Goal: Information Seeking & Learning: Learn about a topic

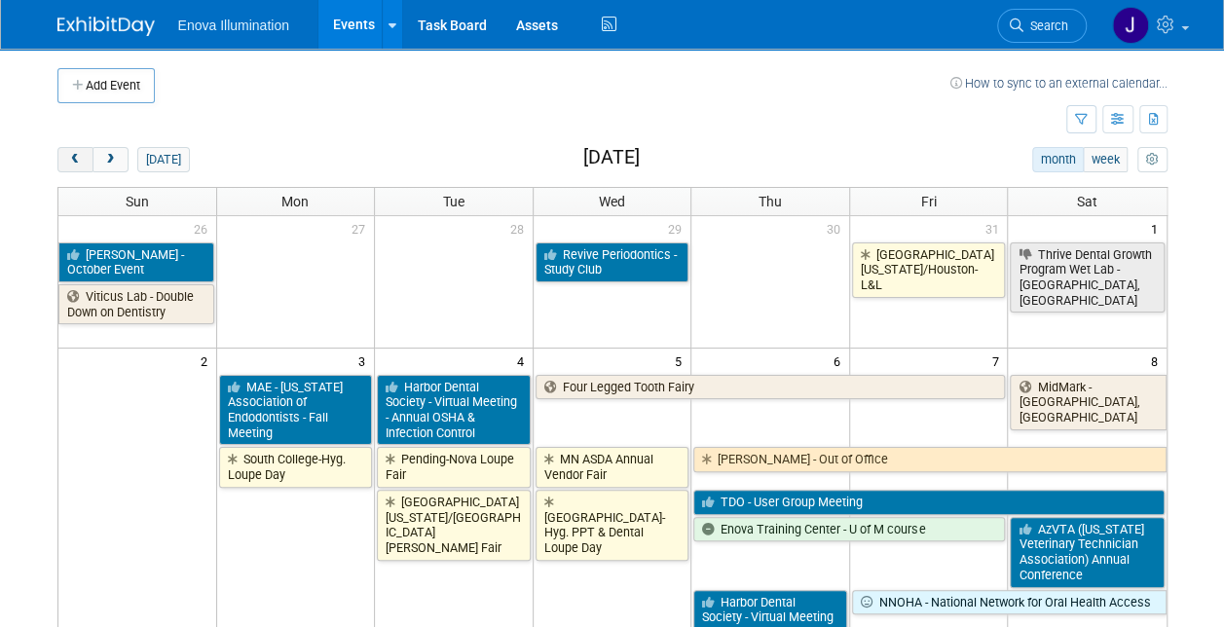
click at [79, 151] on button "prev" at bounding box center [75, 159] width 36 height 25
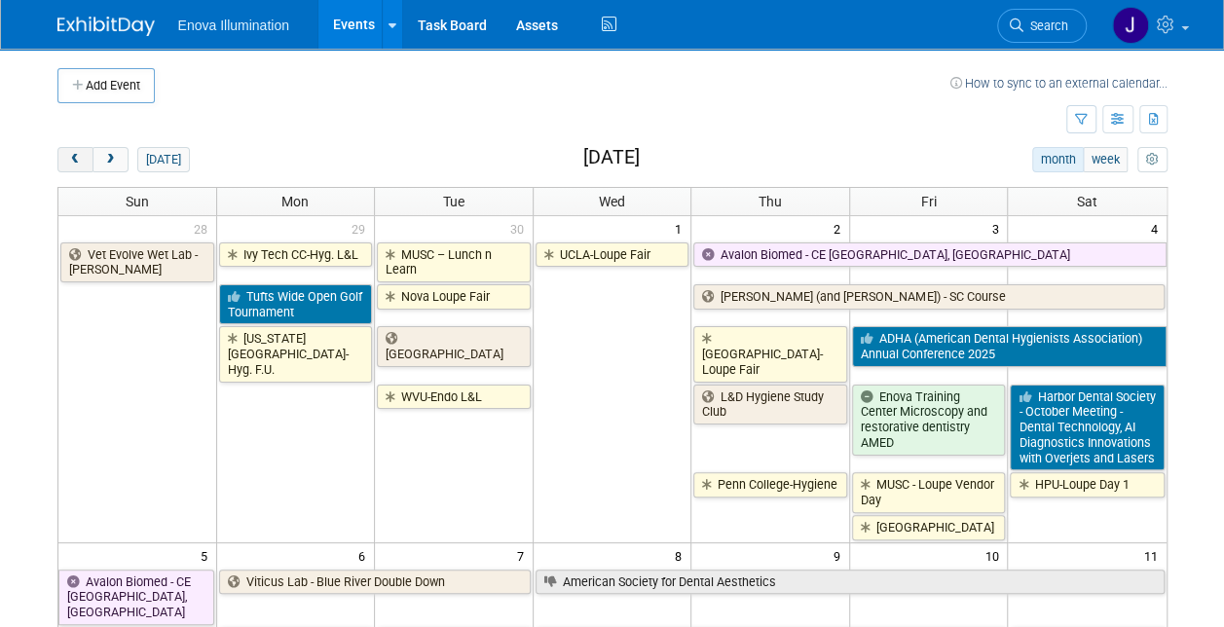
click at [79, 151] on button "prev" at bounding box center [75, 159] width 36 height 25
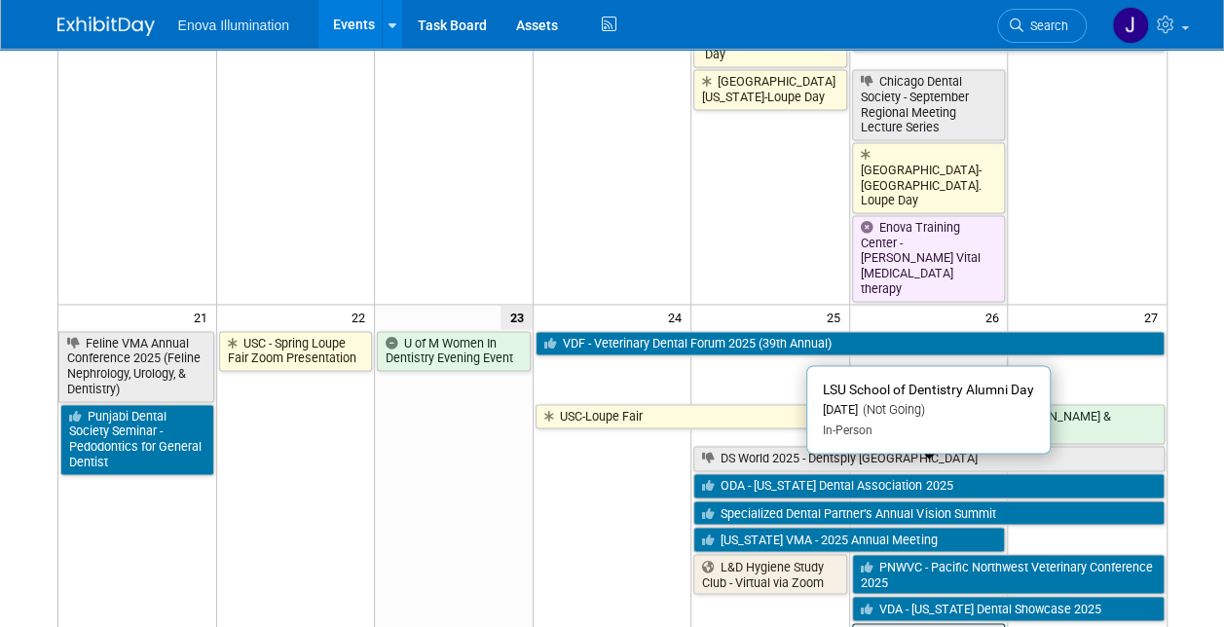
scroll to position [1363, 0]
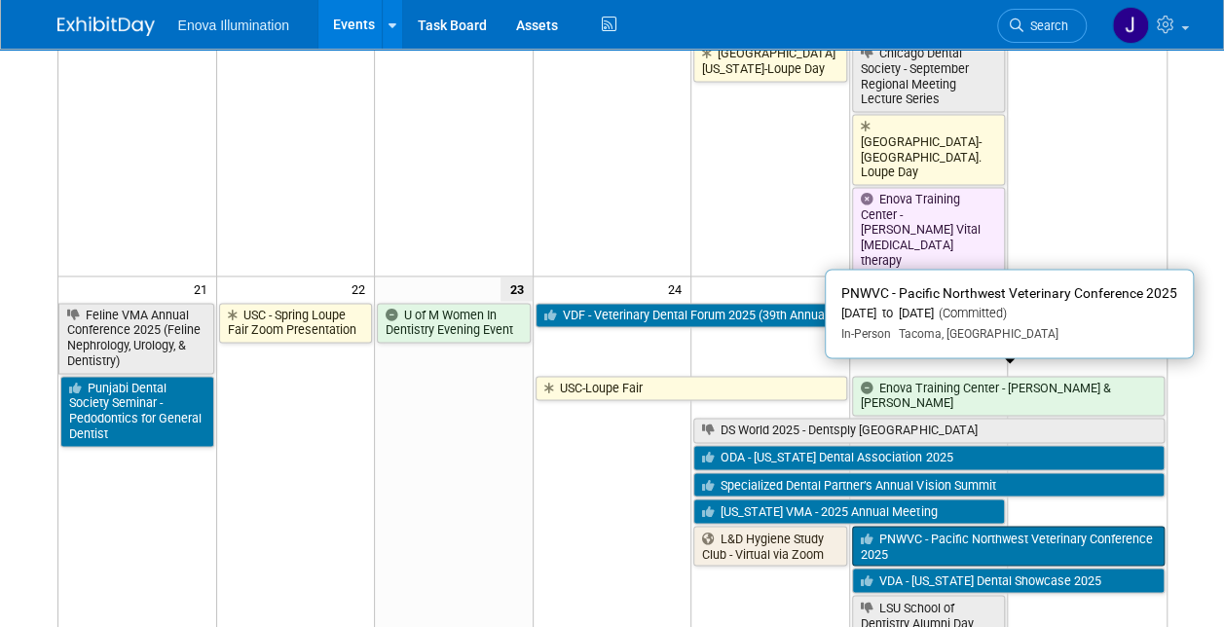
click at [902, 526] on link "PNWVC - Pacific Northwest Veterinary Conference 2025" at bounding box center [1008, 546] width 312 height 40
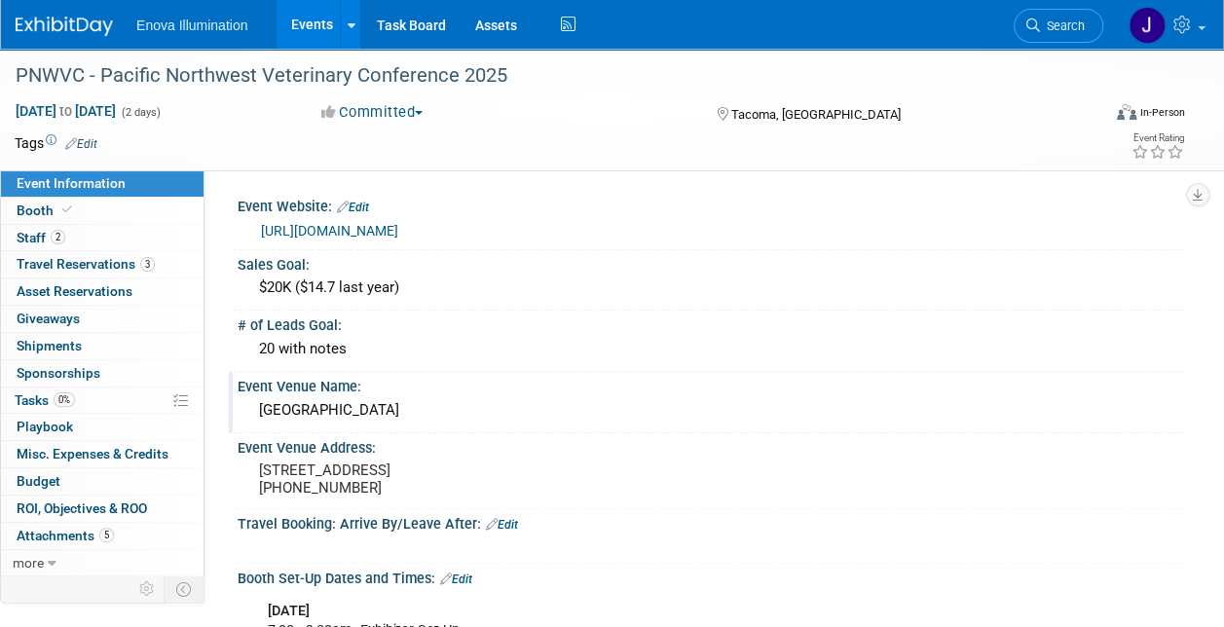
drag, startPoint x: 499, startPoint y: 419, endPoint x: 257, endPoint y: 408, distance: 242.6
click at [257, 408] on div "Greater Tacoma Convention Center" at bounding box center [711, 410] width 918 height 30
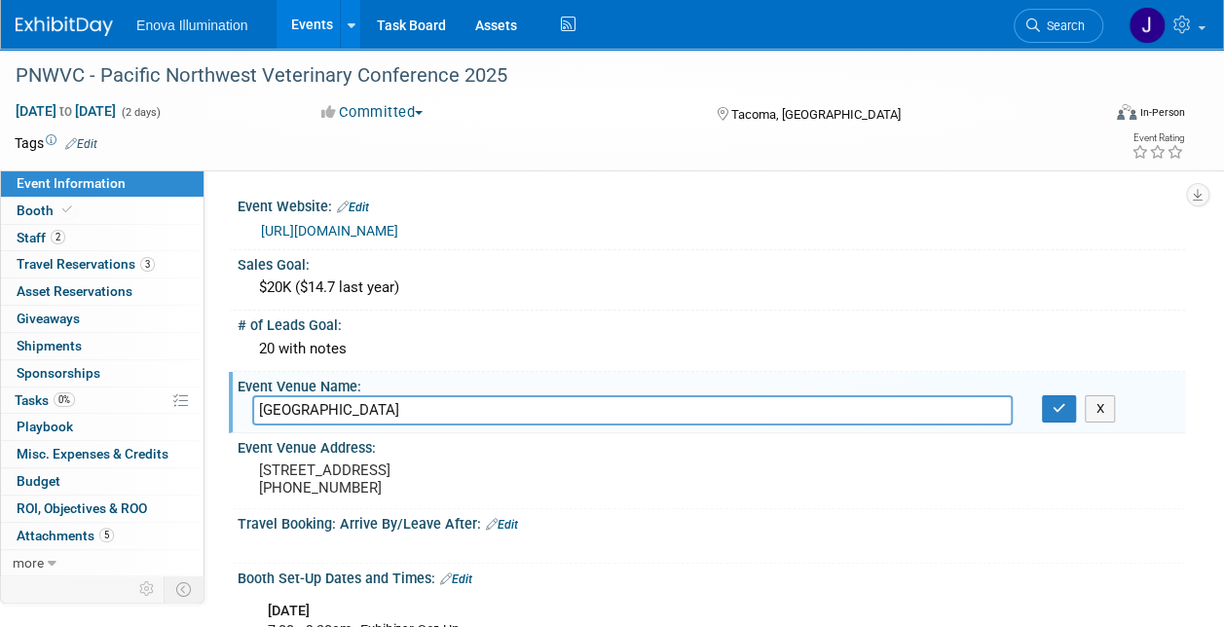
click at [603, 232] on div "https://pnwvc.org/" at bounding box center [715, 231] width 909 height 22
click at [263, 123] on div "Sep 26, 2025 to Sep 27, 2025 (2 days) Sep 26, 2025 to Sep 27, 2025 Committed Co…" at bounding box center [599, 115] width 1199 height 29
click at [305, 27] on link "Events" at bounding box center [311, 24] width 71 height 49
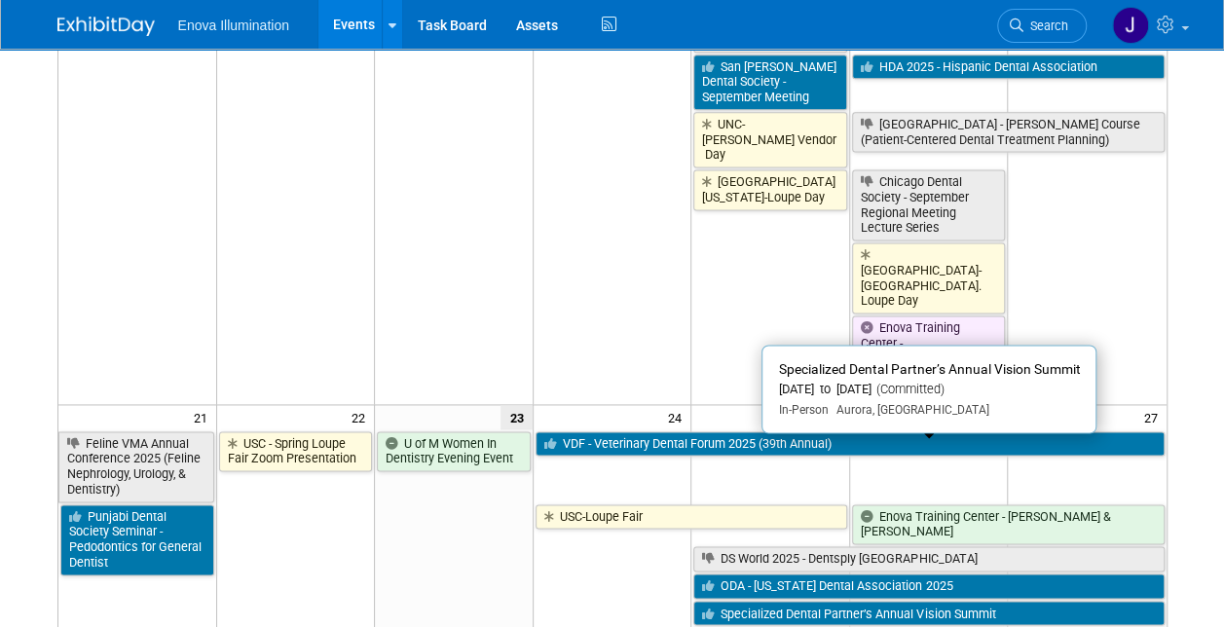
scroll to position [1265, 0]
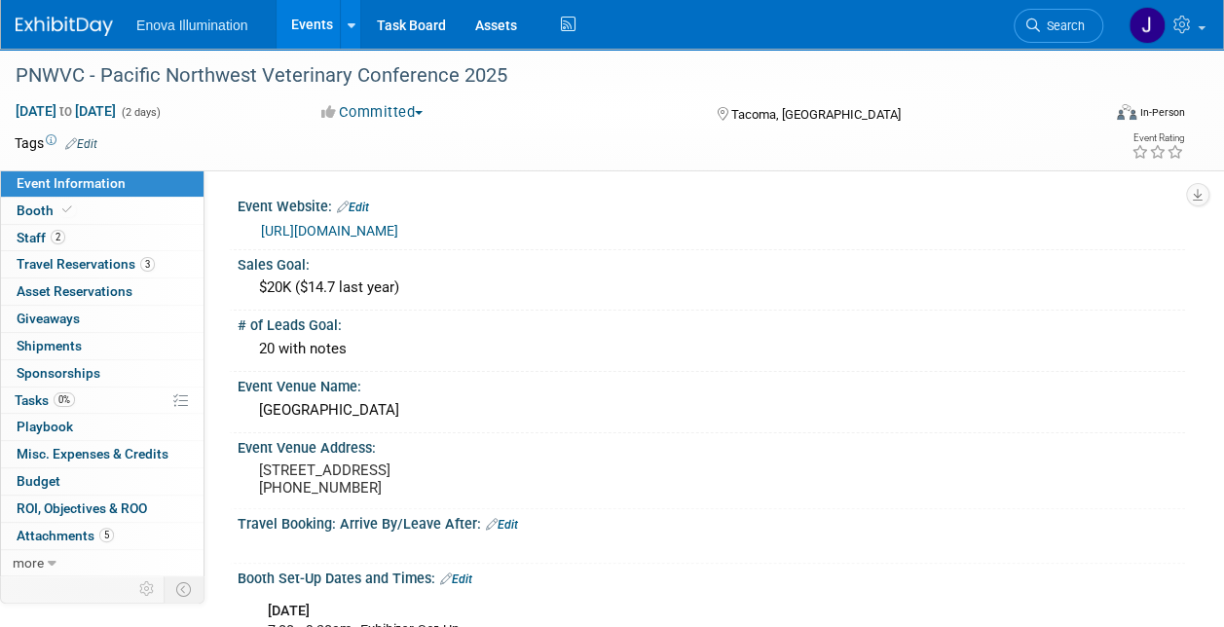
click at [312, 21] on link "Events" at bounding box center [311, 24] width 71 height 49
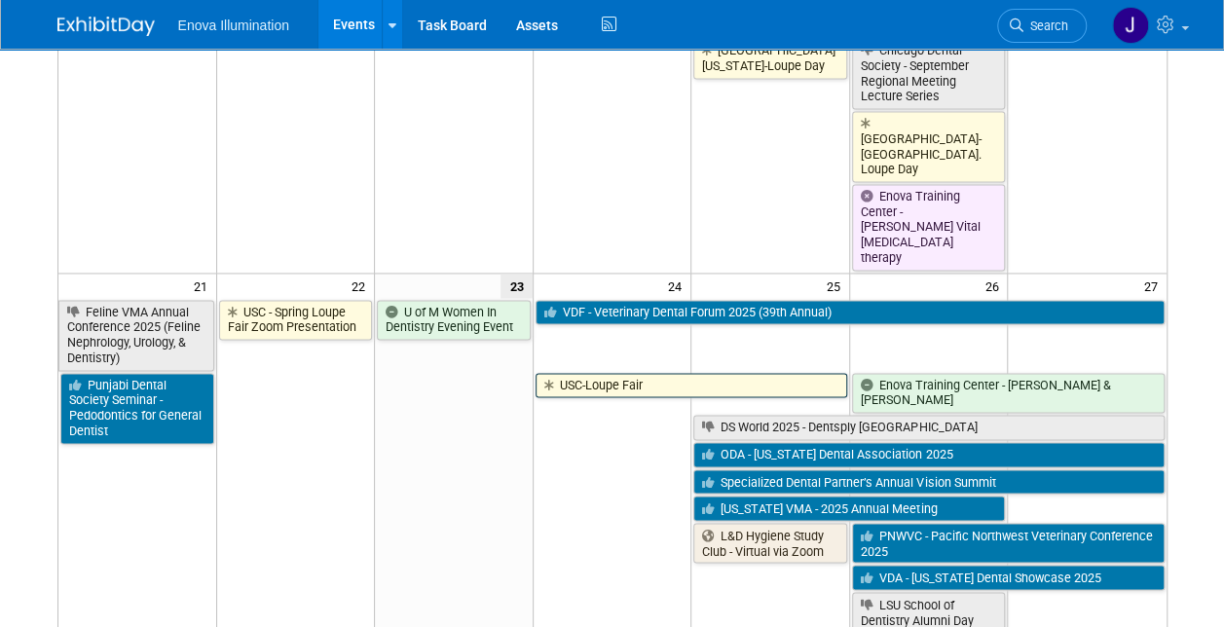
scroll to position [1557, 0]
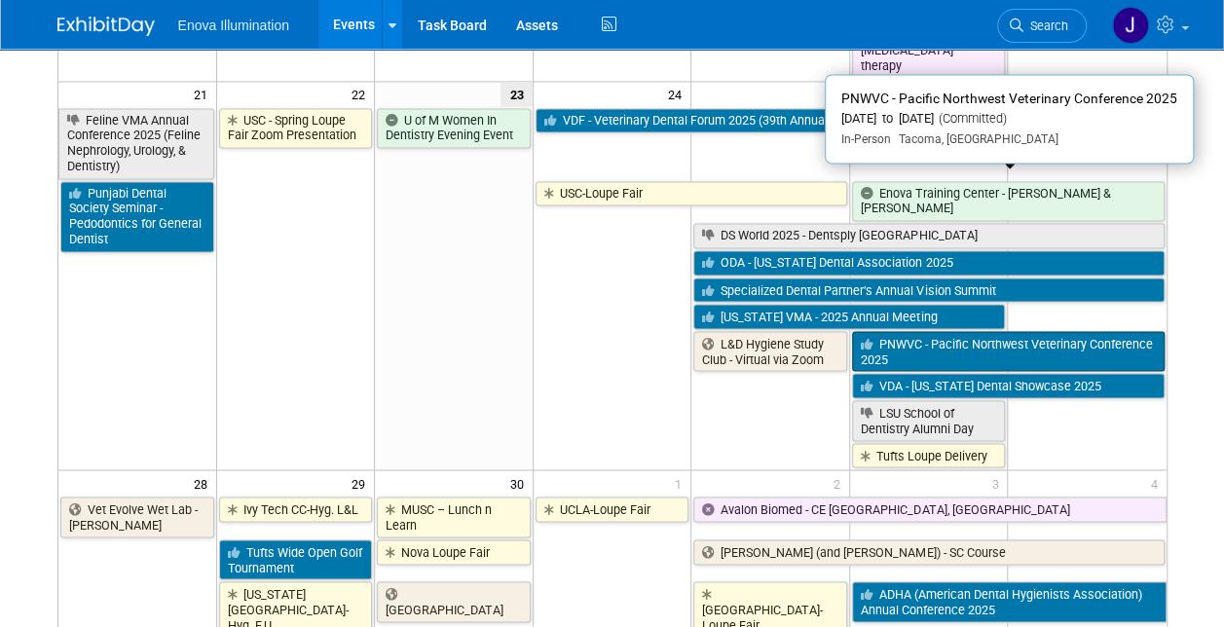
click at [927, 331] on link "PNWVC - Pacific Northwest Veterinary Conference 2025" at bounding box center [1008, 351] width 312 height 40
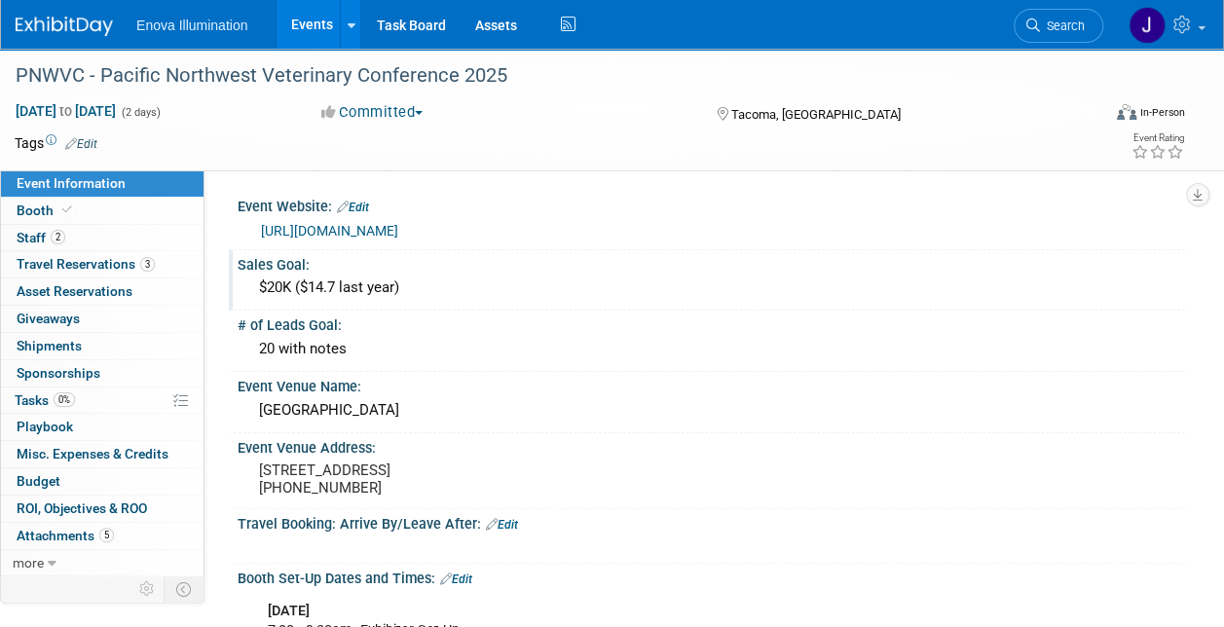
drag, startPoint x: 409, startPoint y: 288, endPoint x: 259, endPoint y: 285, distance: 149.9
click at [259, 285] on div "$20K ($14.7 last year)" at bounding box center [711, 288] width 918 height 30
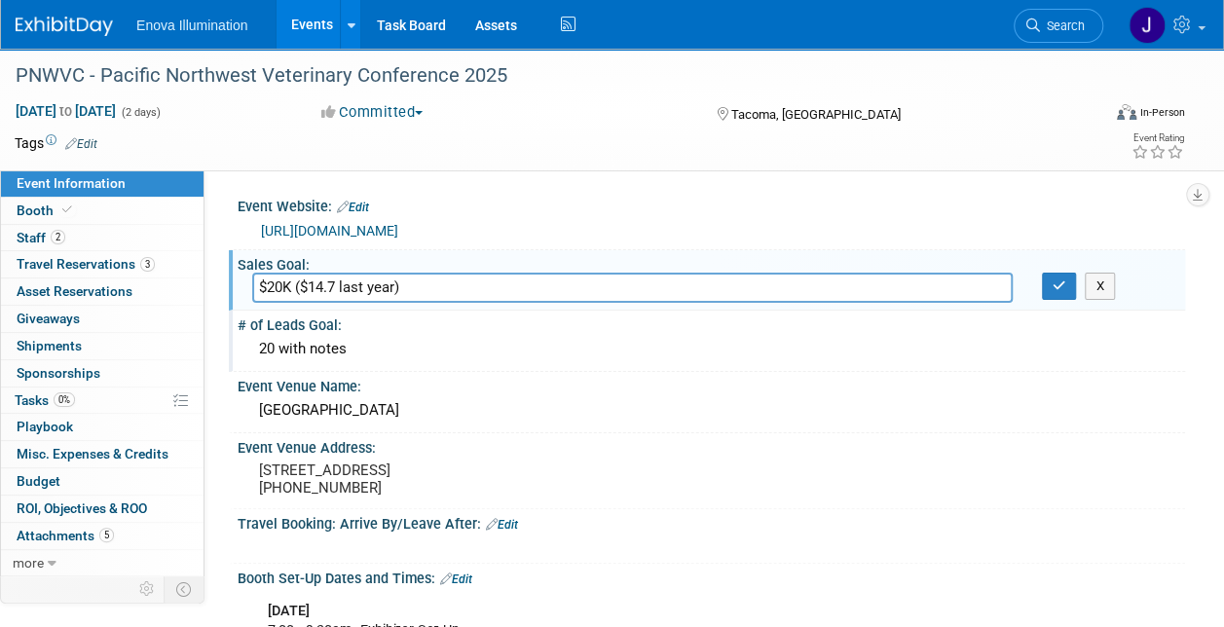
click at [526, 324] on div "# of Leads Goal:" at bounding box center [710, 323] width 947 height 24
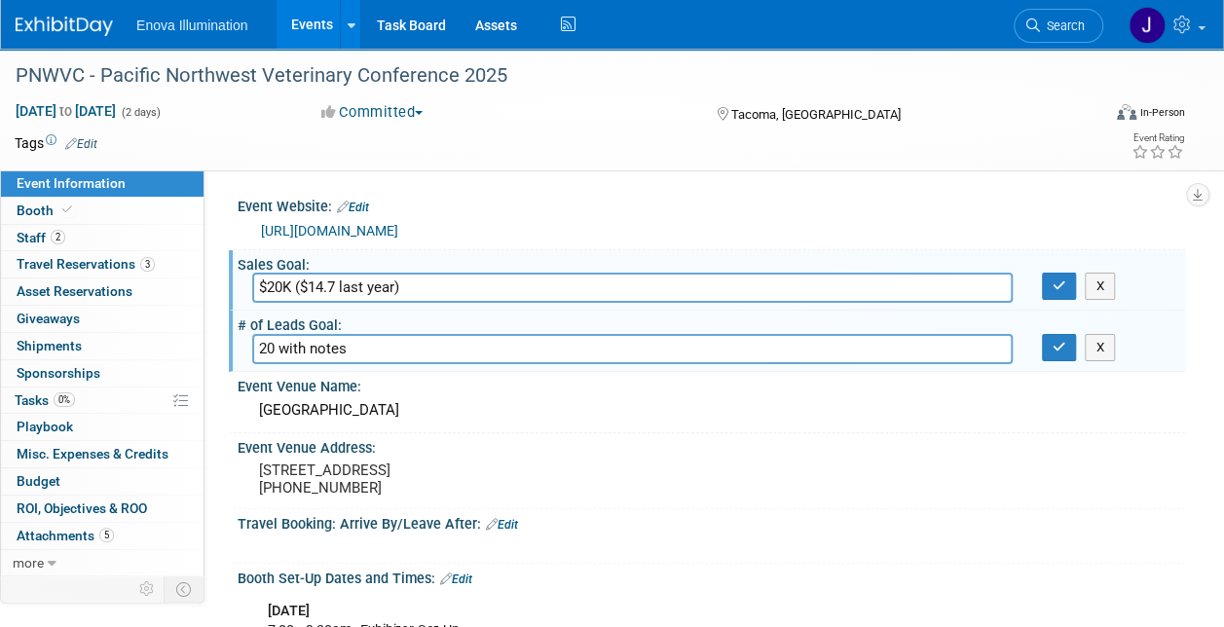
drag, startPoint x: 479, startPoint y: 195, endPoint x: 452, endPoint y: 193, distance: 27.3
click at [479, 194] on div "Event Website: Edit" at bounding box center [710, 204] width 947 height 25
click at [35, 232] on span "Staff 2" at bounding box center [41, 238] width 49 height 16
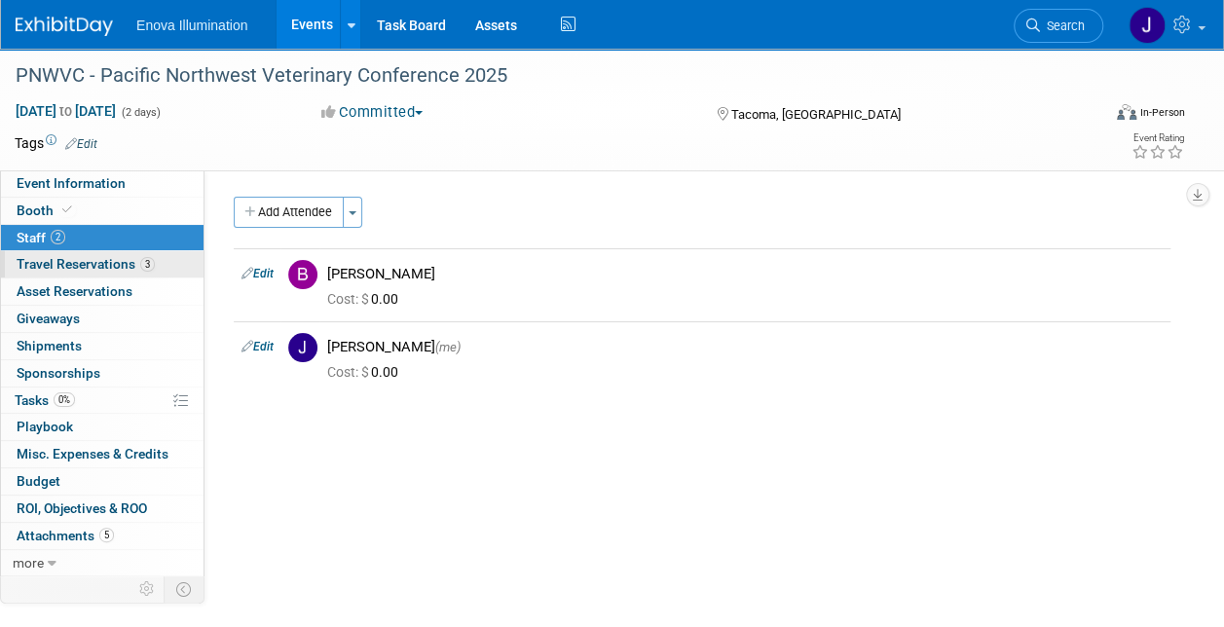
click at [72, 268] on span "Travel Reservations 3" at bounding box center [86, 264] width 138 height 16
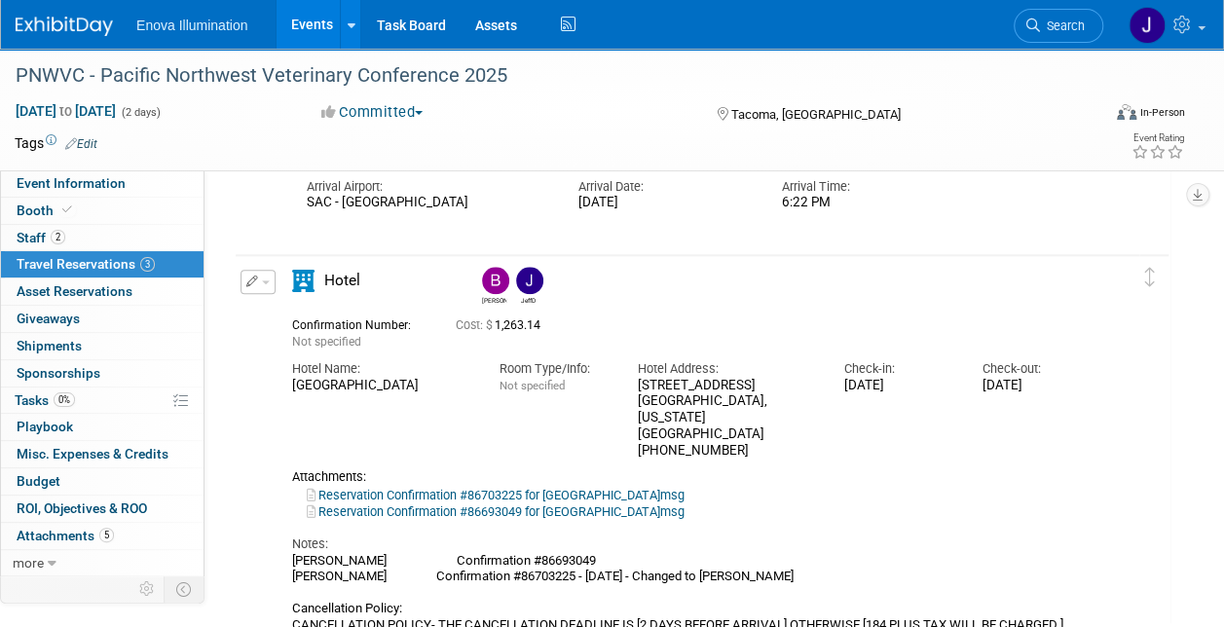
scroll to position [973, 0]
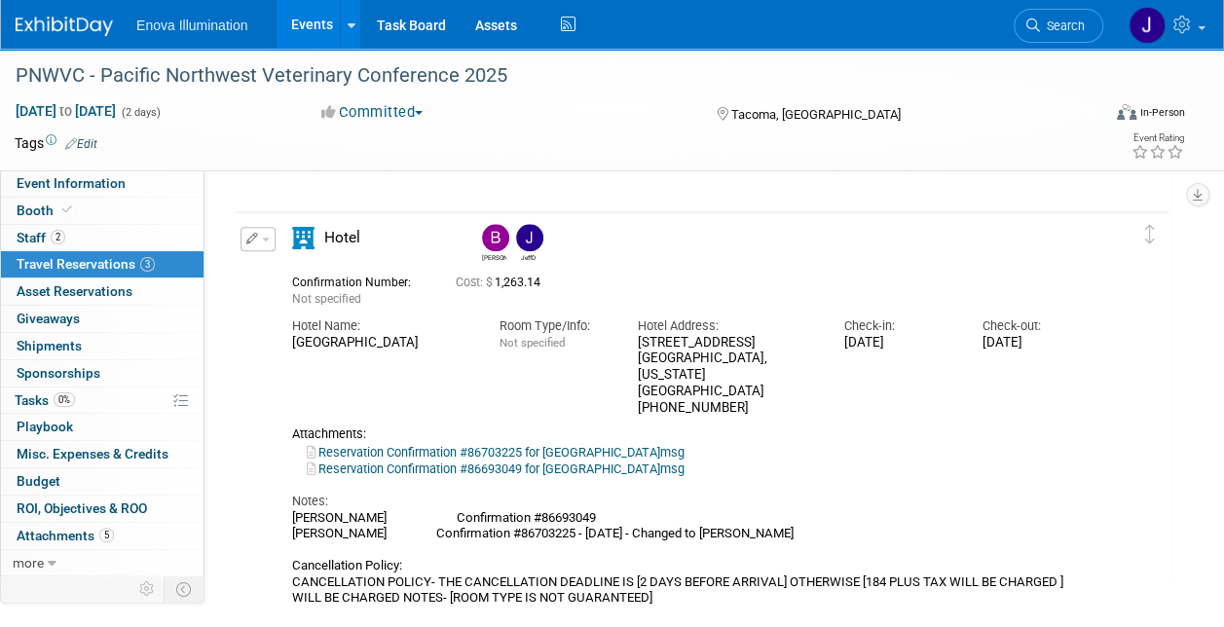
click at [451, 445] on link "Reservation Confirmation #86703225 for Marriott Tacoma Downtown.msg" at bounding box center [496, 452] width 378 height 15
drag, startPoint x: 1030, startPoint y: 298, endPoint x: 1025, endPoint y: 280, distance: 18.2
click at [1030, 296] on div "Confirmation Number: Not specified Cost: $ 1,263.14" at bounding box center [691, 289] width 828 height 38
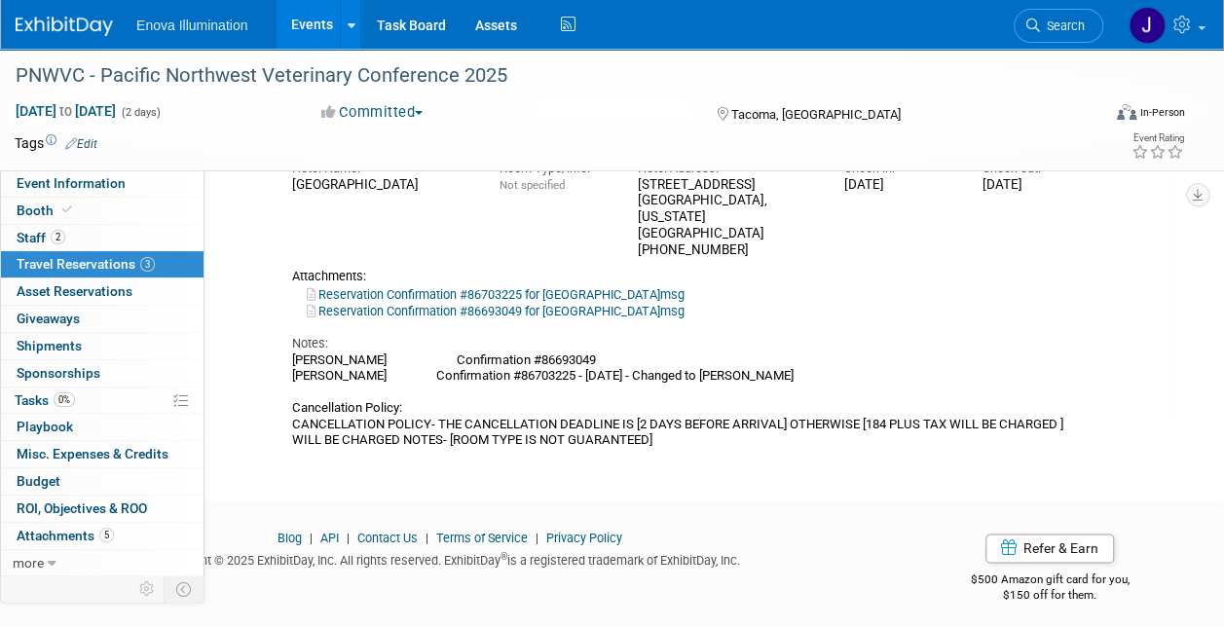
scroll to position [1140, 0]
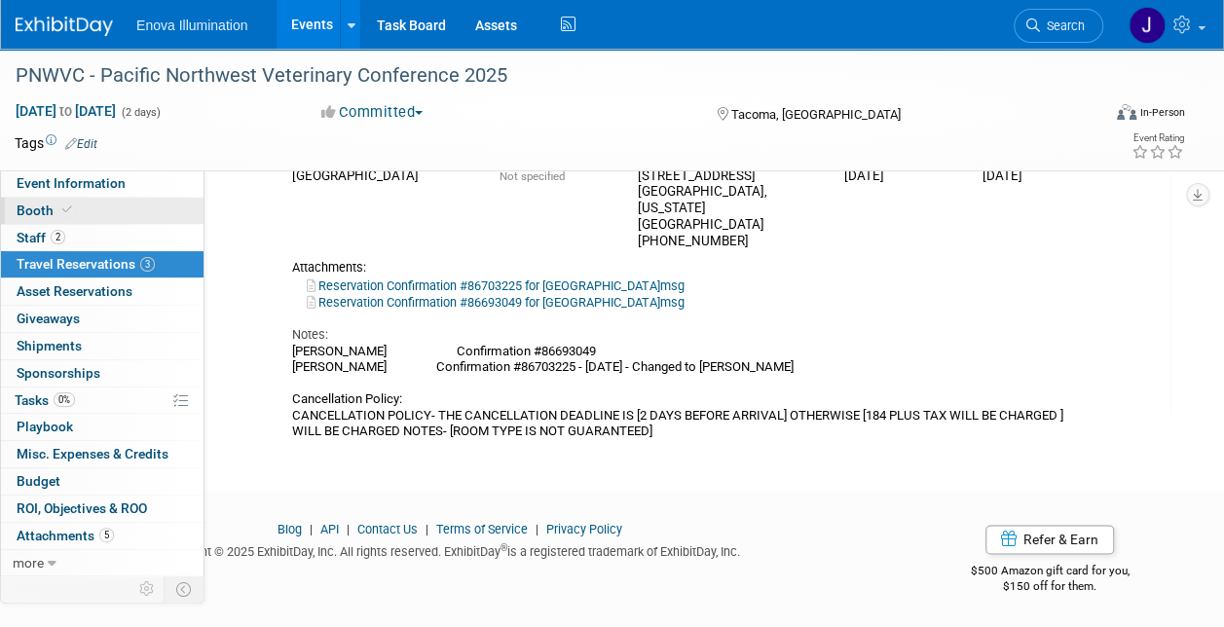
click at [47, 205] on span "Booth" at bounding box center [46, 210] width 59 height 16
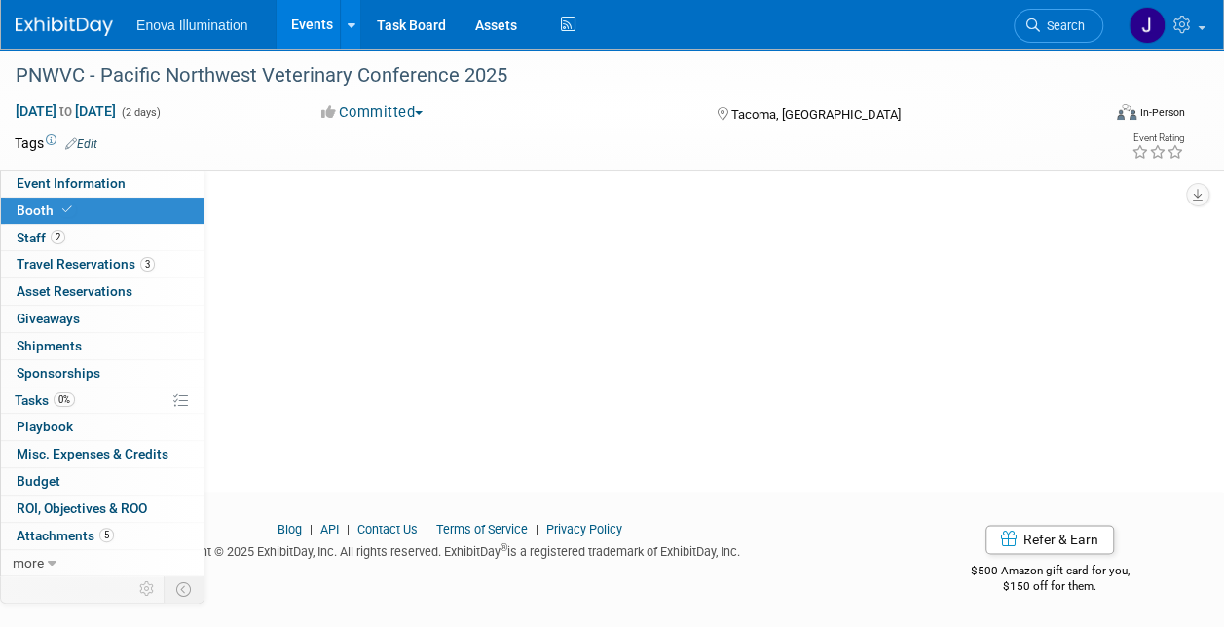
scroll to position [0, 0]
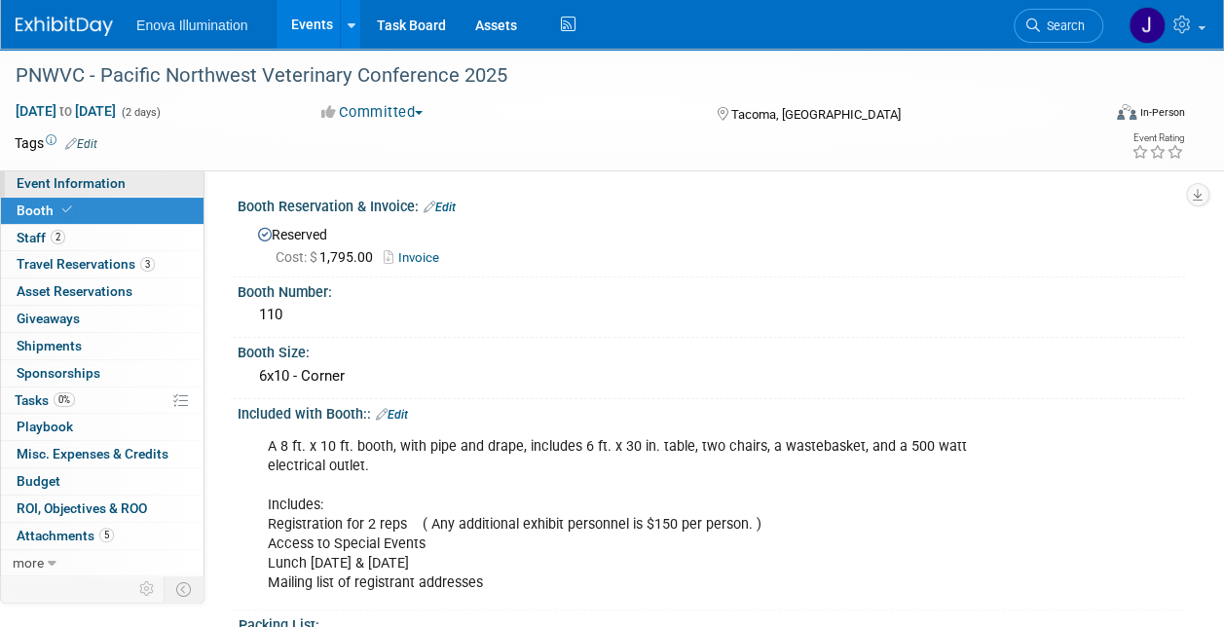
click at [47, 182] on span "Event Information" at bounding box center [71, 183] width 109 height 16
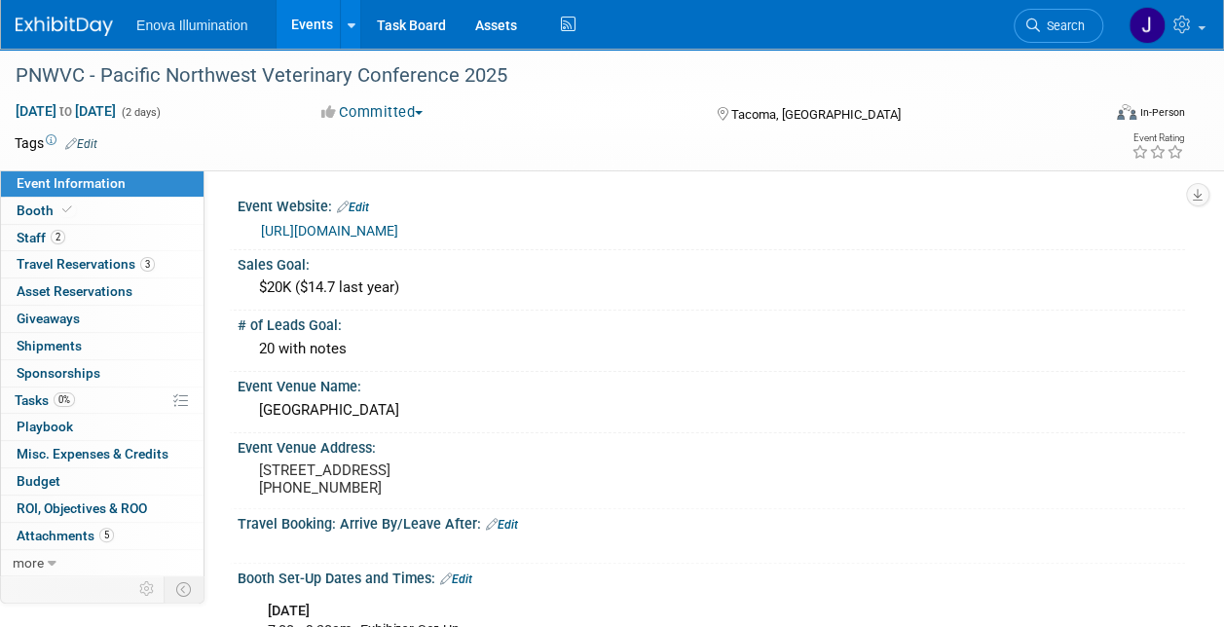
click at [296, 29] on link "Events" at bounding box center [311, 24] width 71 height 49
